Goal: Navigation & Orientation: Find specific page/section

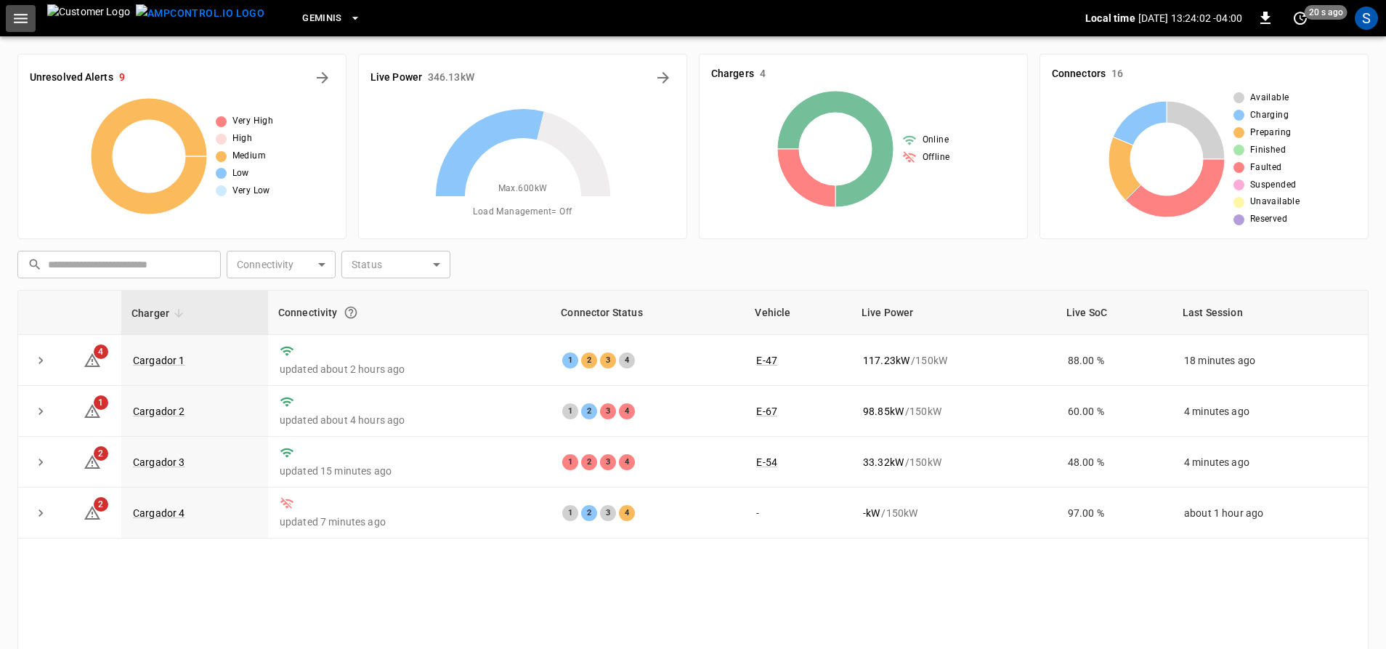
click at [22, 18] on icon "button" at bounding box center [21, 18] width 14 height 9
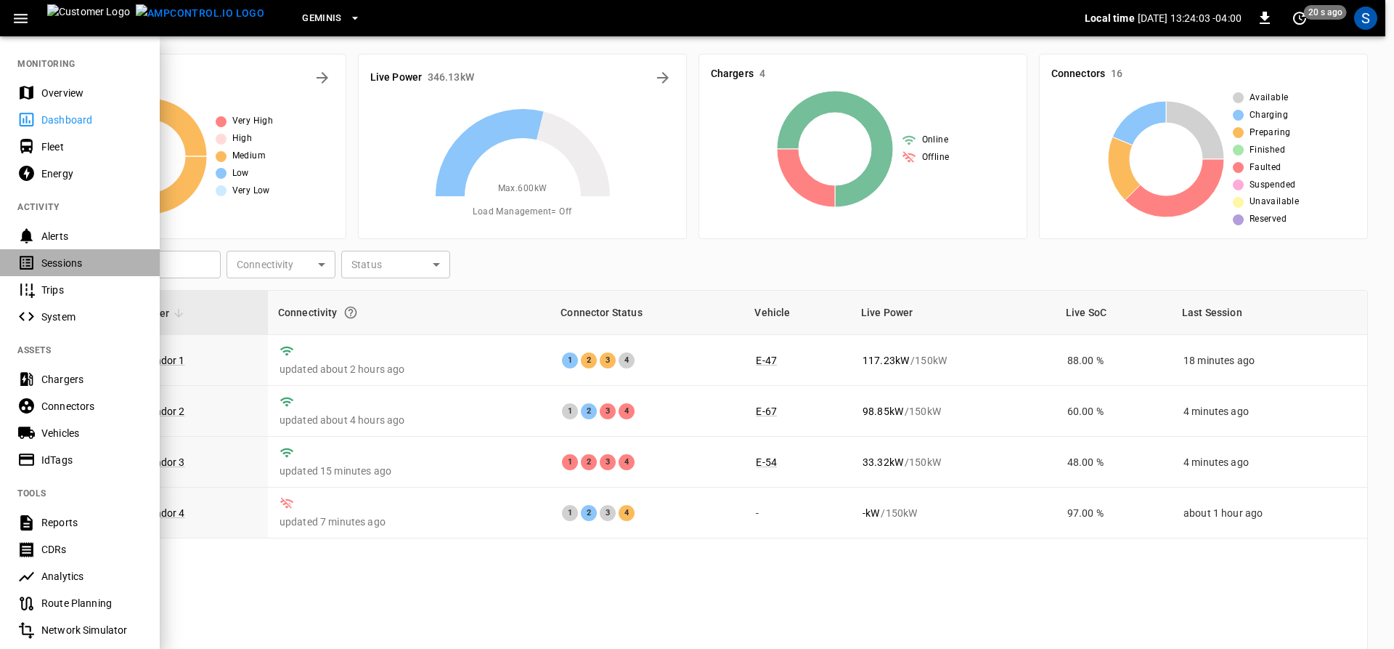
click at [89, 264] on div "Sessions" at bounding box center [91, 263] width 101 height 15
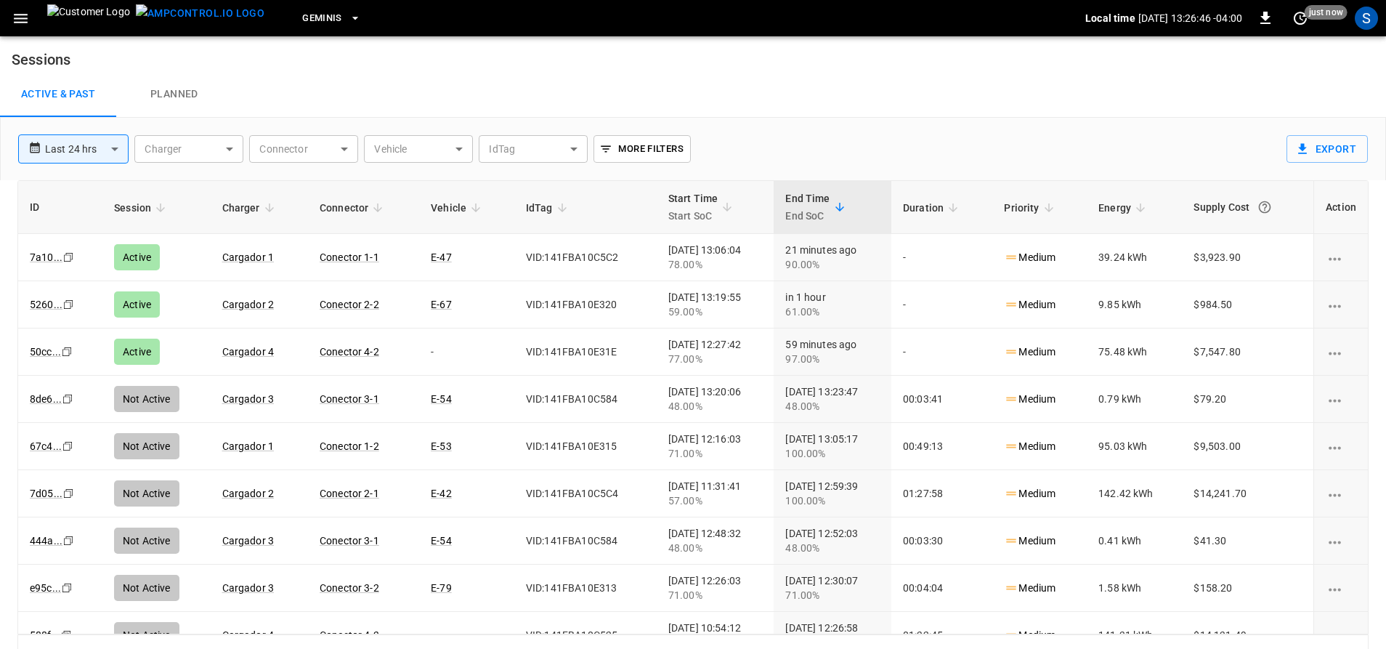
click at [25, 17] on icon "button" at bounding box center [21, 18] width 18 height 18
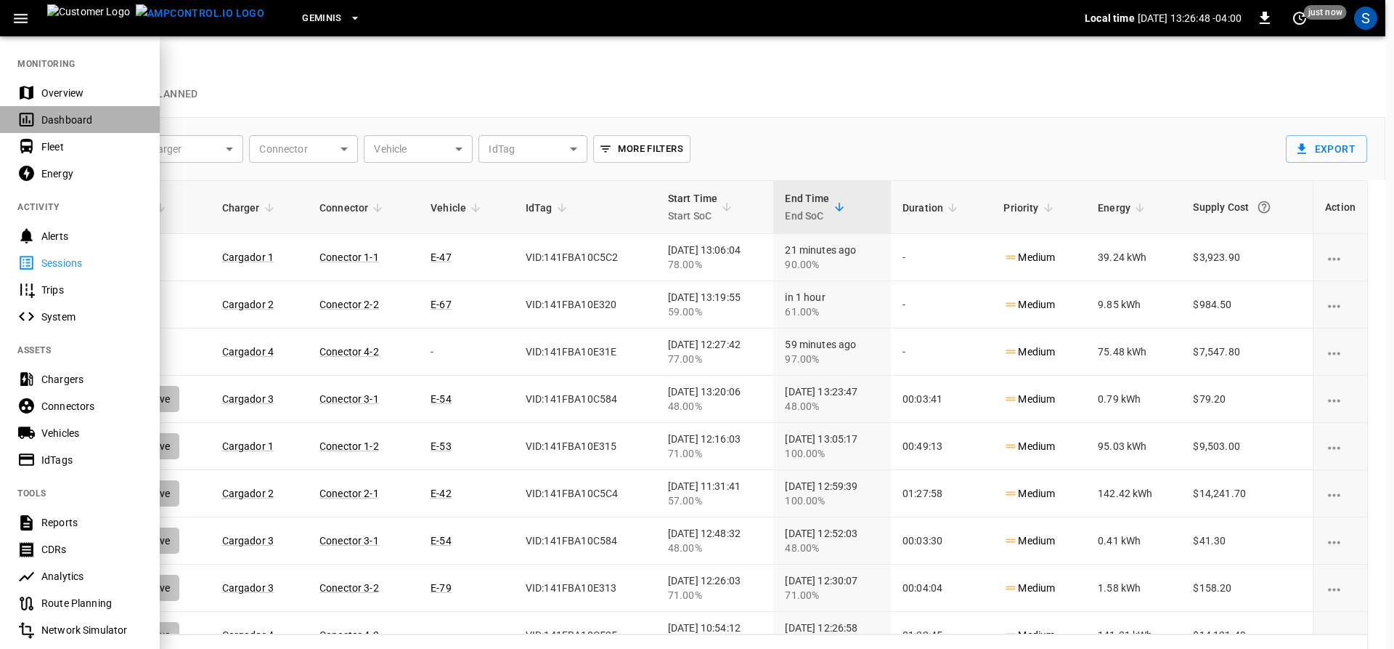
click at [97, 116] on div "Dashboard" at bounding box center [91, 120] width 101 height 15
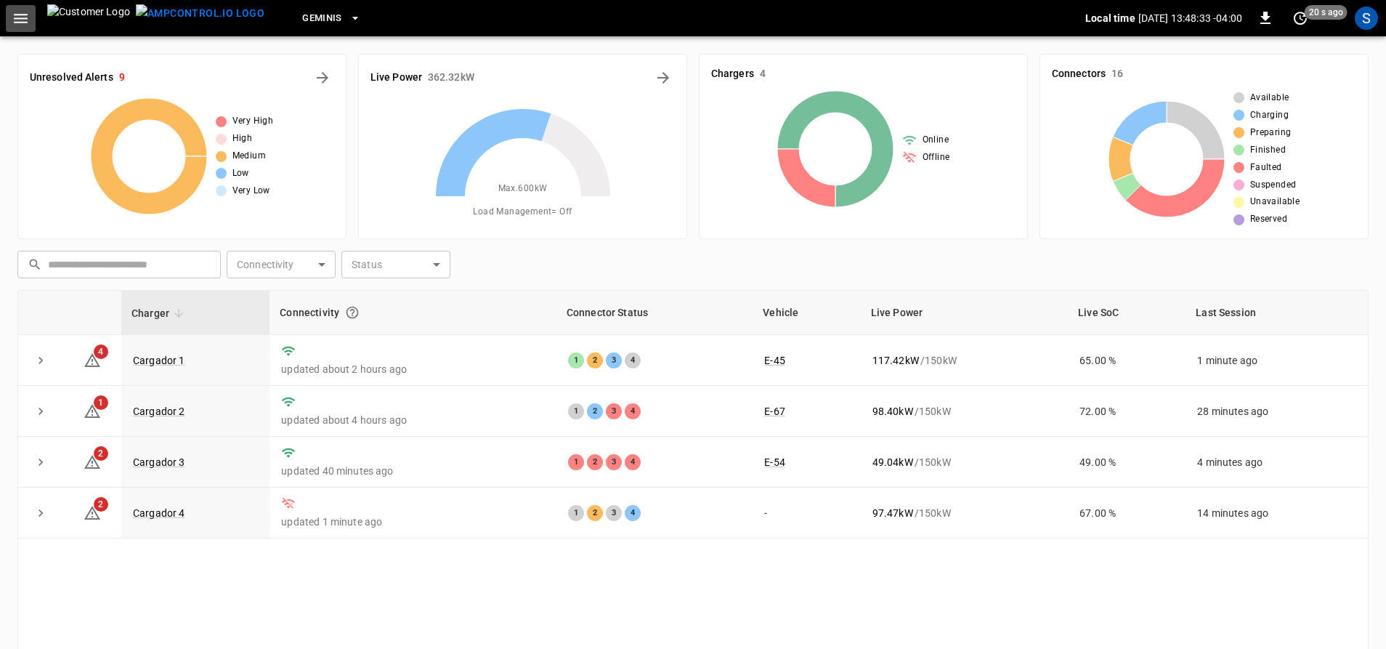
click at [26, 20] on icon "button" at bounding box center [21, 18] width 18 height 18
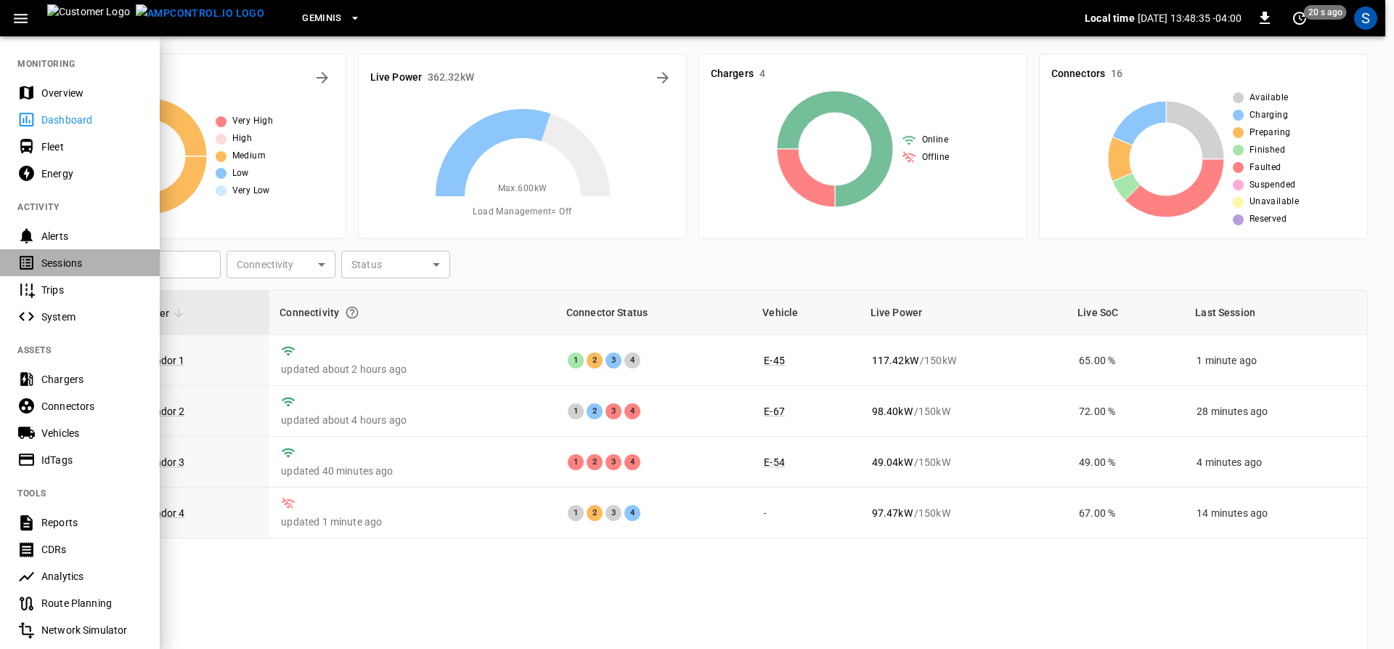
click at [76, 264] on div "Sessions" at bounding box center [91, 263] width 101 height 15
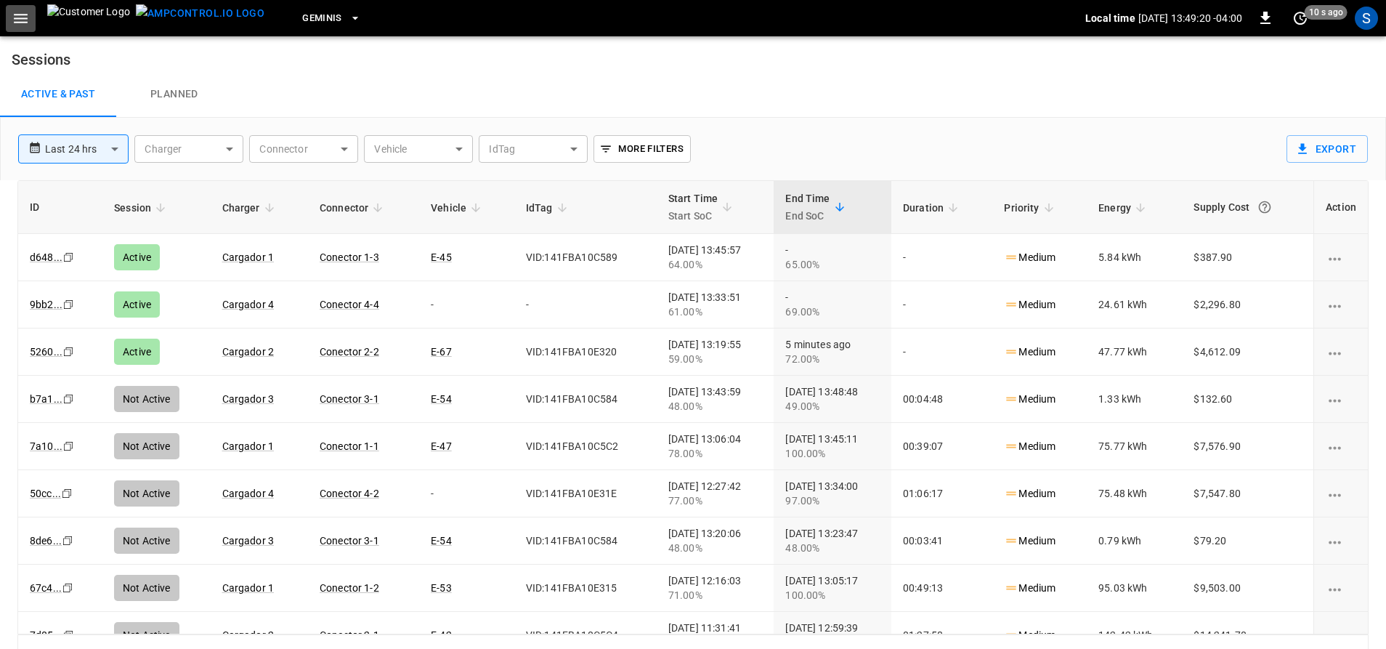
click at [16, 13] on icon "button" at bounding box center [21, 18] width 18 height 18
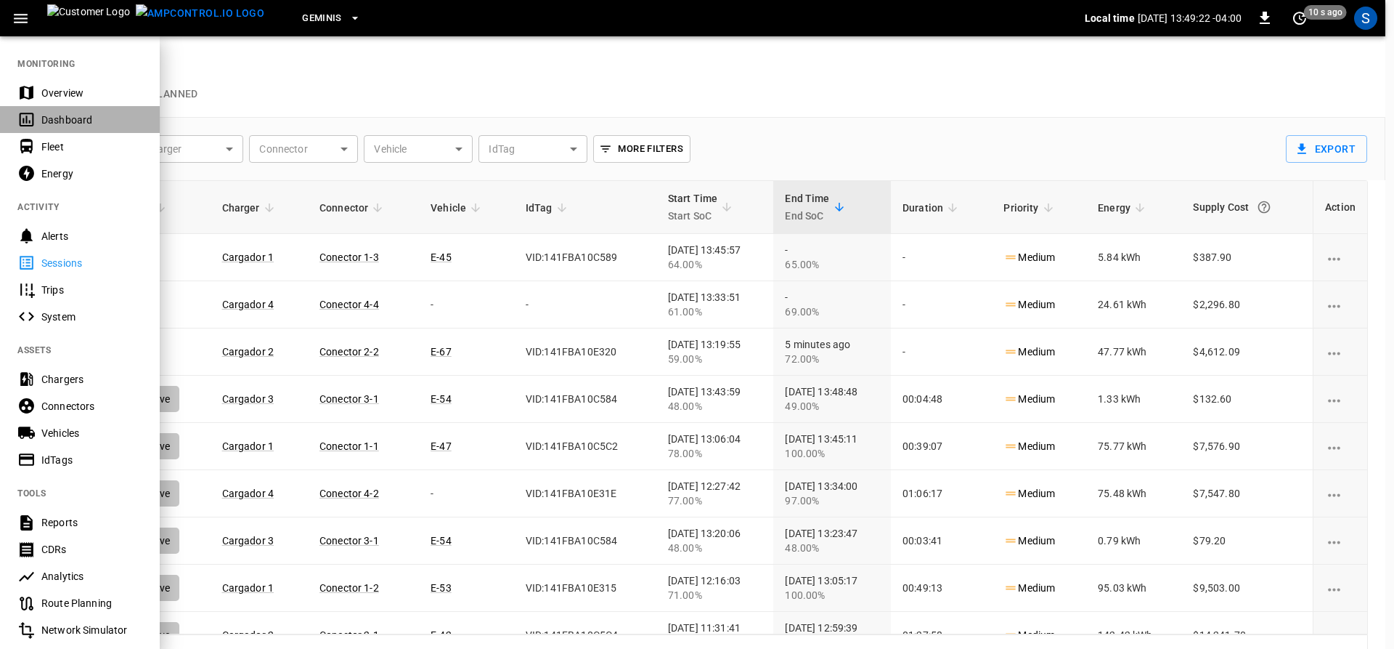
click at [56, 123] on div "Dashboard" at bounding box center [91, 120] width 101 height 15
